Goal: Download file/media

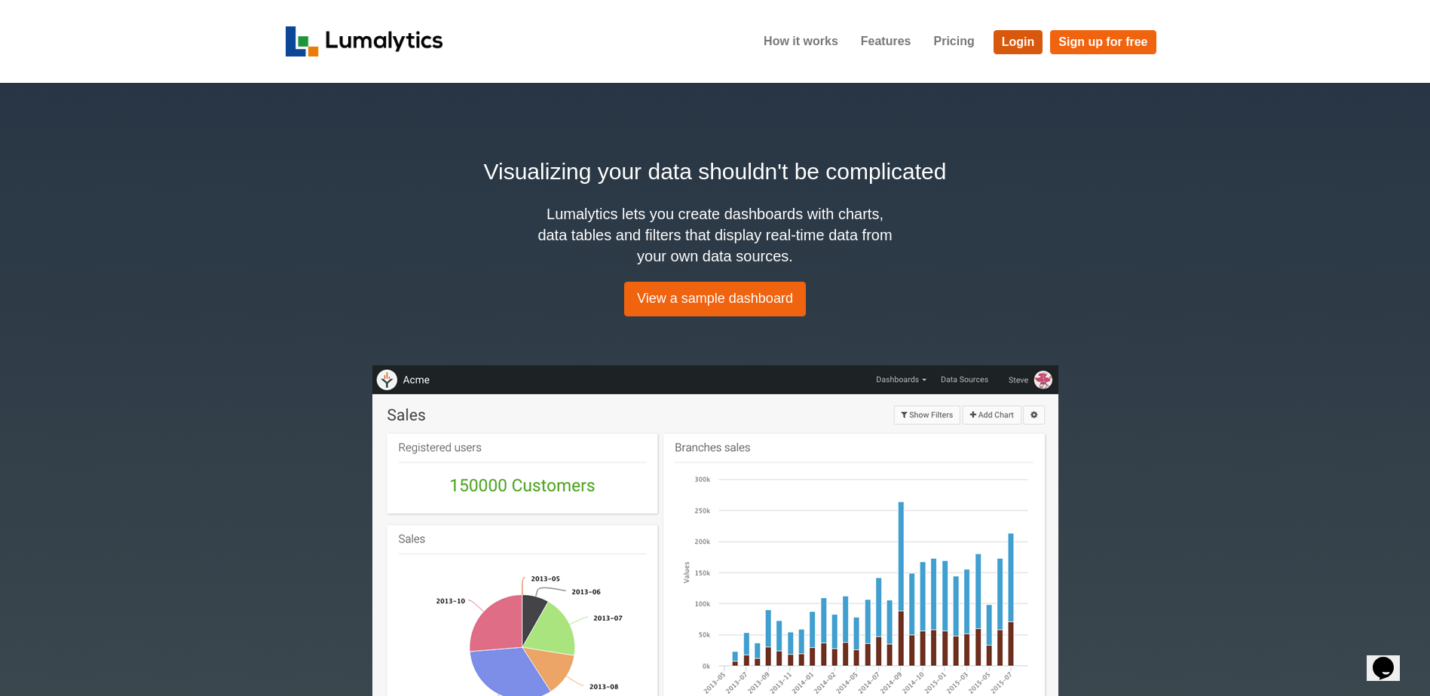
click at [1032, 43] on link "Login" at bounding box center [1018, 42] width 50 height 24
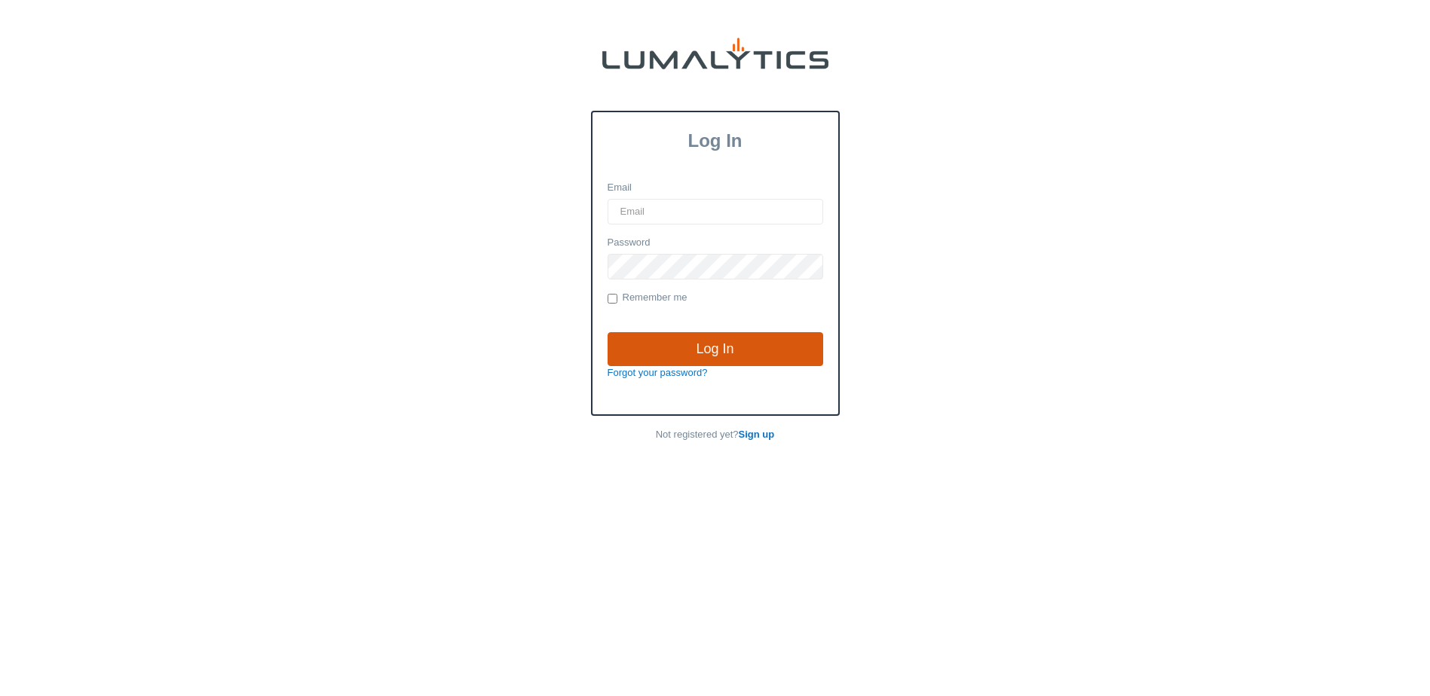
type input "brozema@valleytruckparts.com"
click at [710, 358] on input "Log In" at bounding box center [716, 349] width 216 height 35
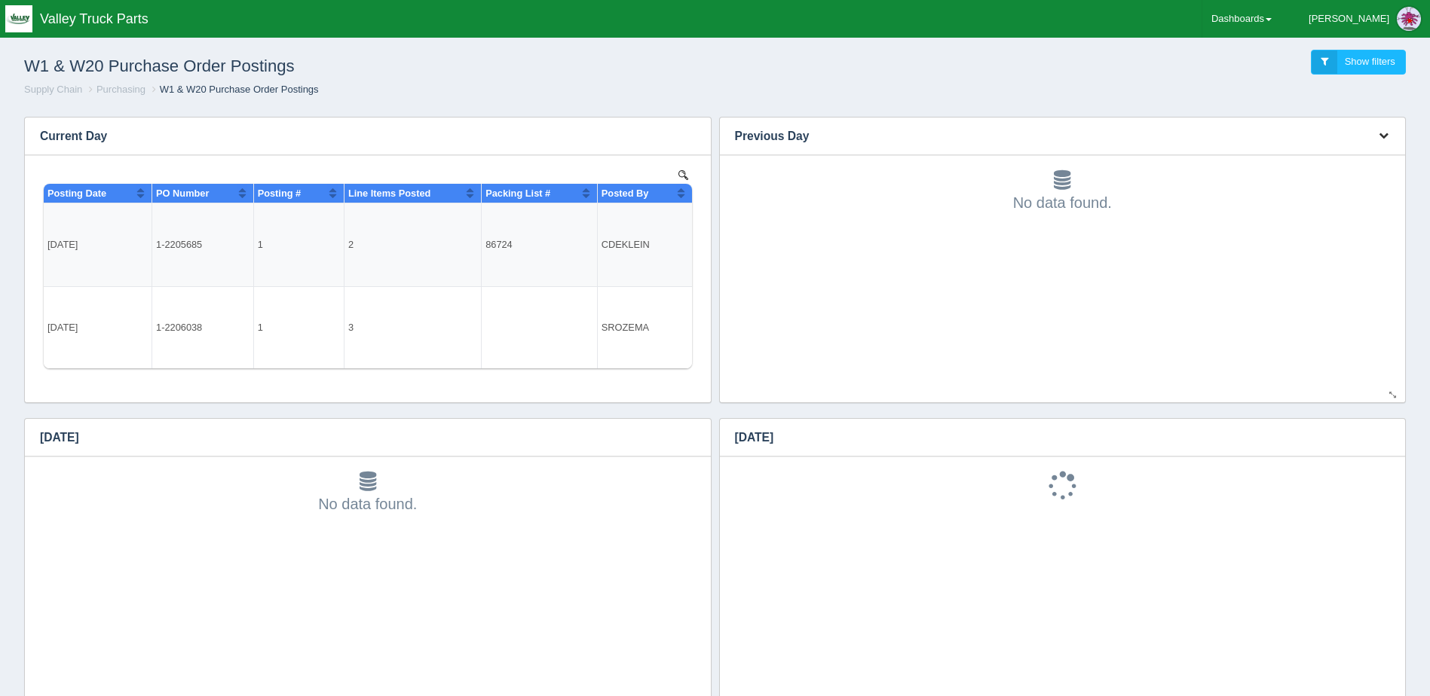
click at [1383, 127] on button "button" at bounding box center [1383, 135] width 20 height 23
click at [1384, 127] on button "button" at bounding box center [1383, 135] width 20 height 23
click at [1383, 436] on icon "button" at bounding box center [1384, 437] width 10 height 10
click at [1365, 461] on link "Download CSV" at bounding box center [1333, 460] width 121 height 22
